Goal: Information Seeking & Learning: Find specific fact

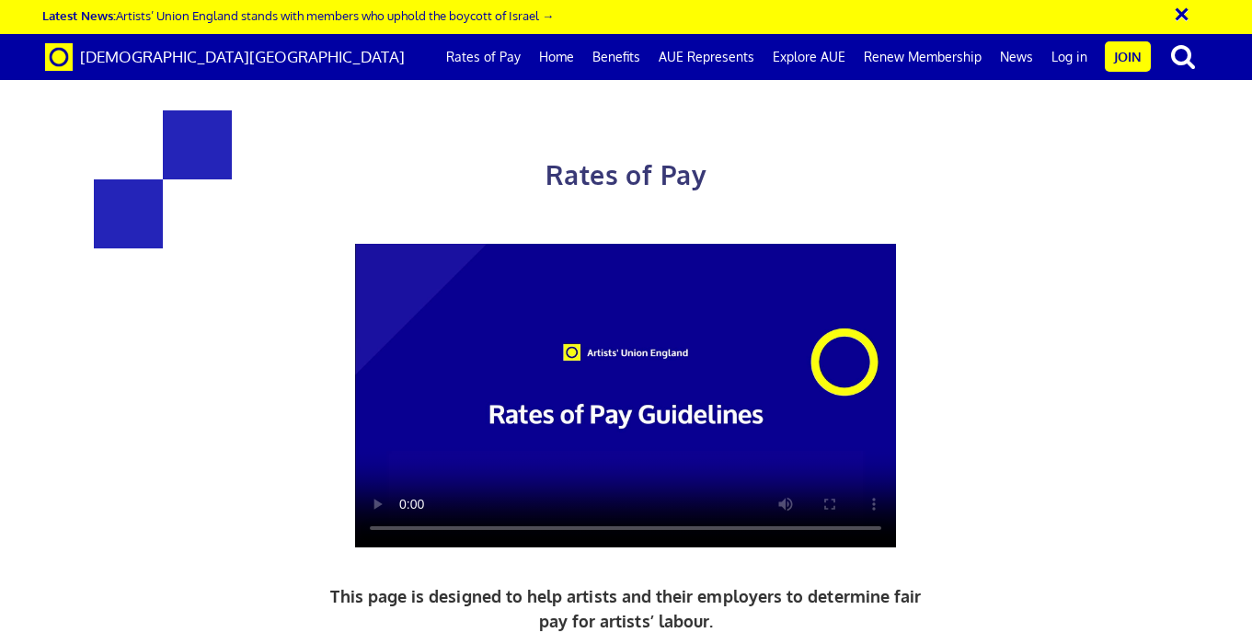
scroll to position [71, 0]
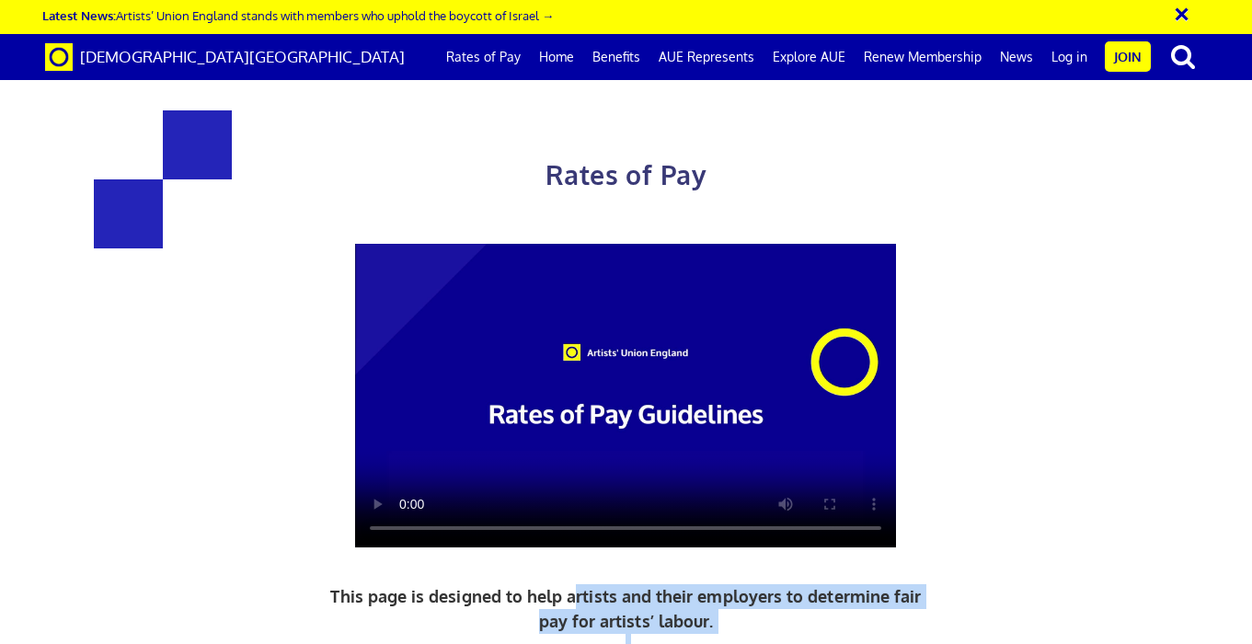
drag, startPoint x: 579, startPoint y: 520, endPoint x: 628, endPoint y: 614, distance: 107.0
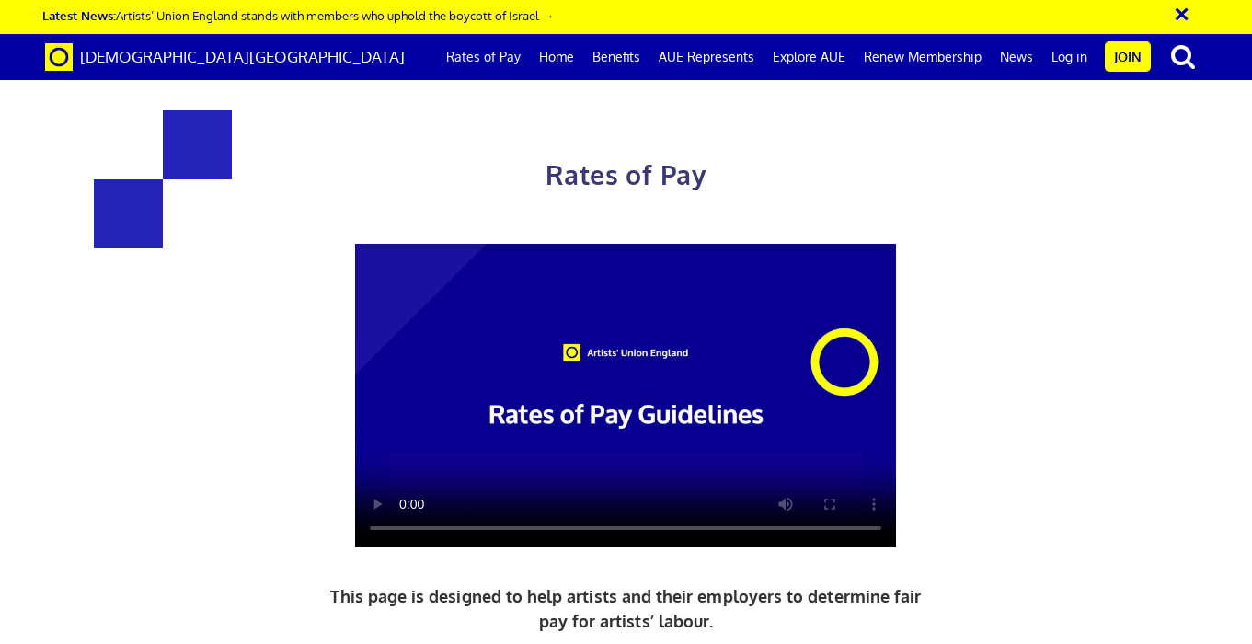
drag, startPoint x: 353, startPoint y: 557, endPoint x: 718, endPoint y: 602, distance: 367.8
drag, startPoint x: 660, startPoint y: 522, endPoint x: 925, endPoint y: 545, distance: 265.9
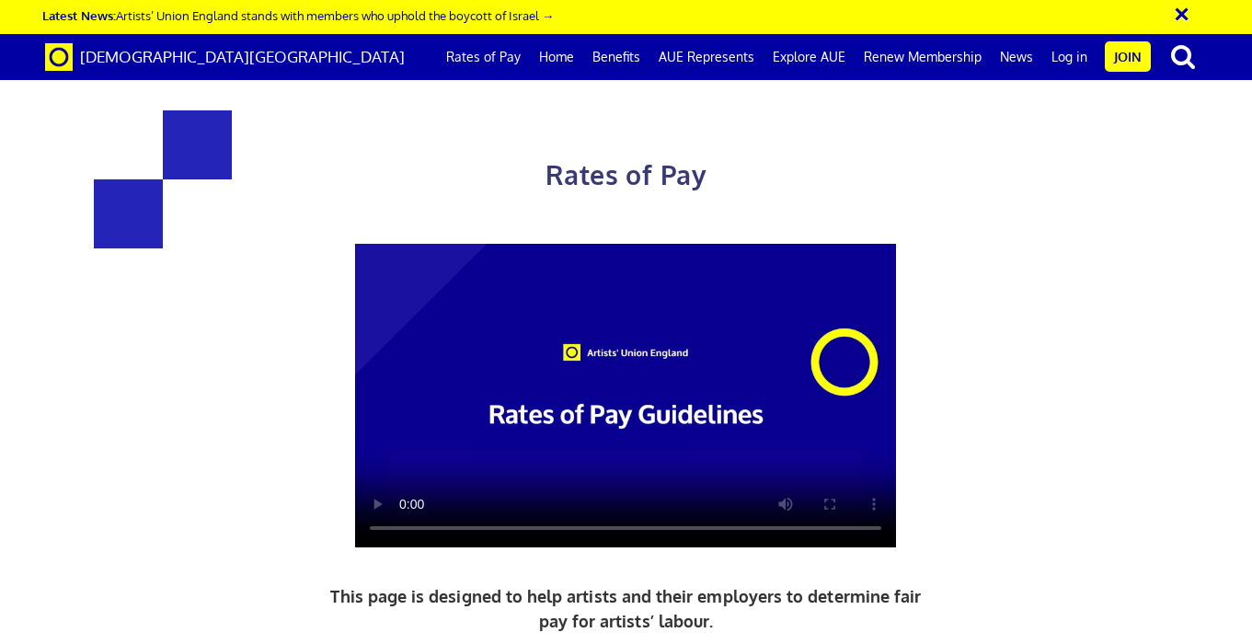
drag, startPoint x: 761, startPoint y: 281, endPoint x: 843, endPoint y: 551, distance: 282.8
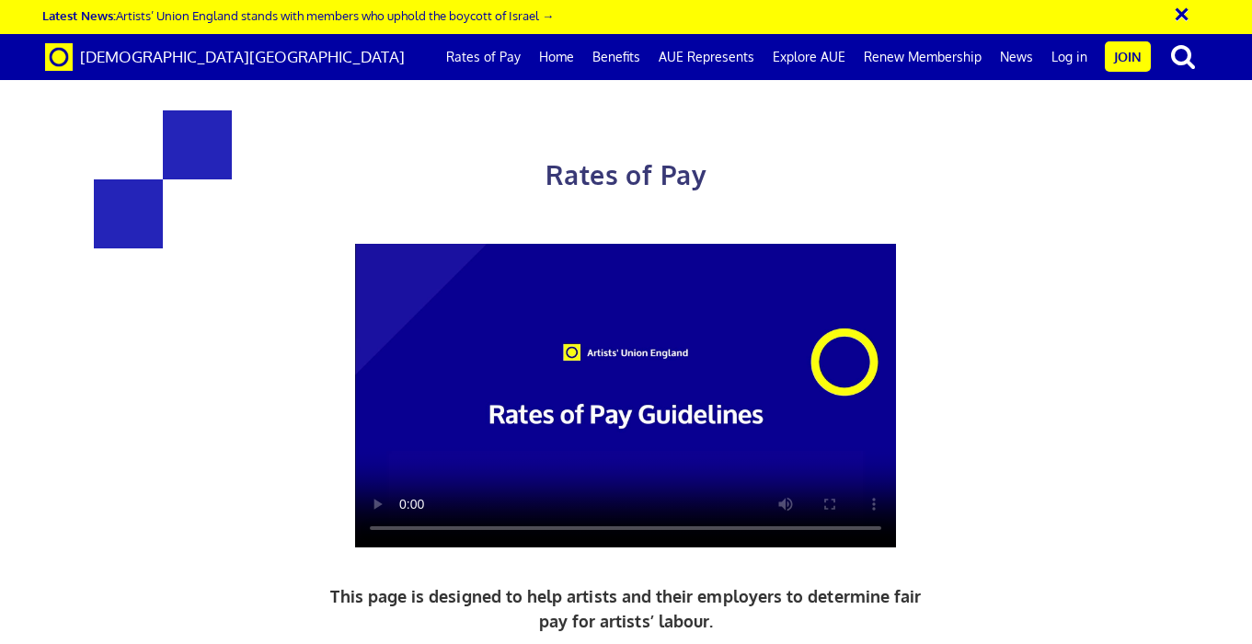
drag, startPoint x: 512, startPoint y: 403, endPoint x: 516, endPoint y: 475, distance: 71.8
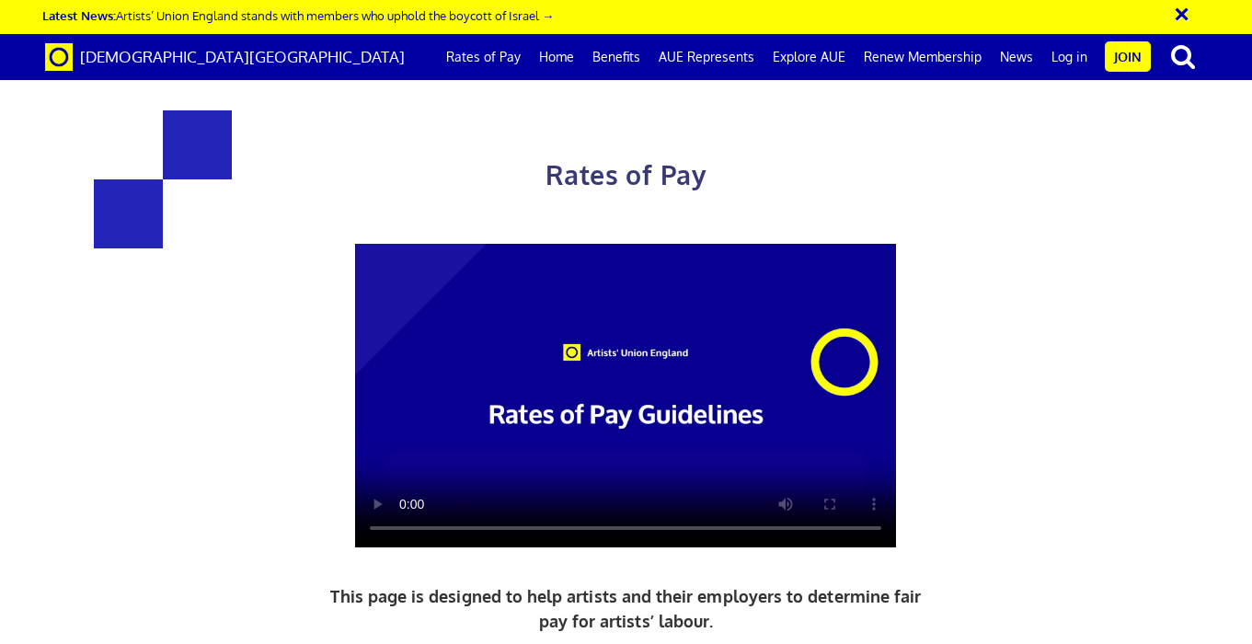
drag, startPoint x: 516, startPoint y: 475, endPoint x: 499, endPoint y: 418, distance: 59.6
